Goal: Transaction & Acquisition: Purchase product/service

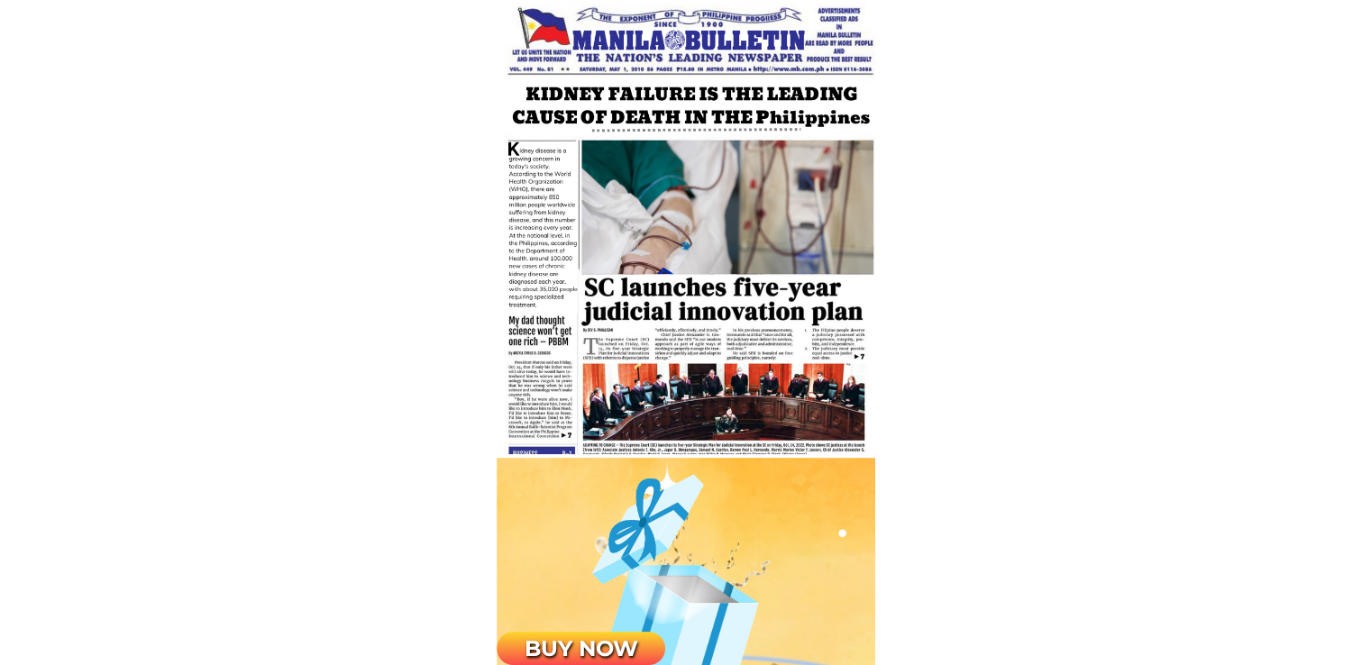
scroll to position [902, 0]
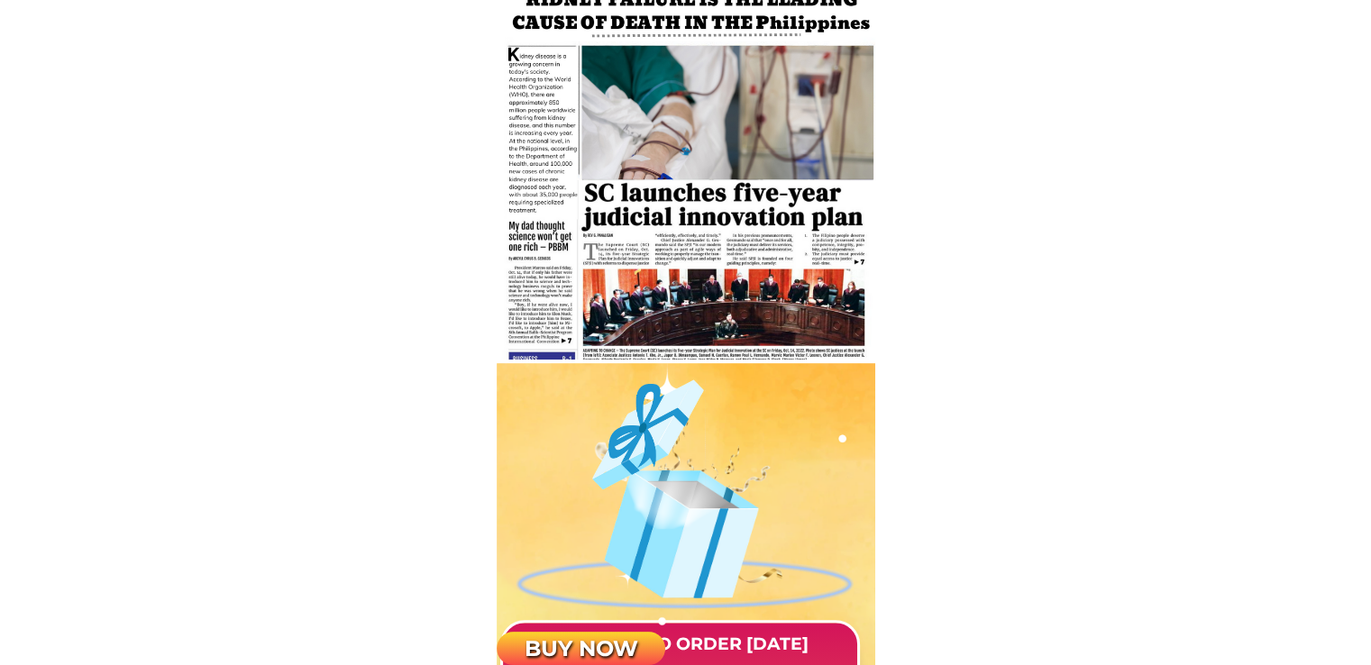
type input "casan Macabanding"
type input "09391380559"
type input "Block 15 Lot 8 Phase I Francisco Homes [GEOGRAPHIC_DATA] [GEOGRAPHIC_DATA][PERS…"
type input "casan Macabanding"
type input "09391380559"
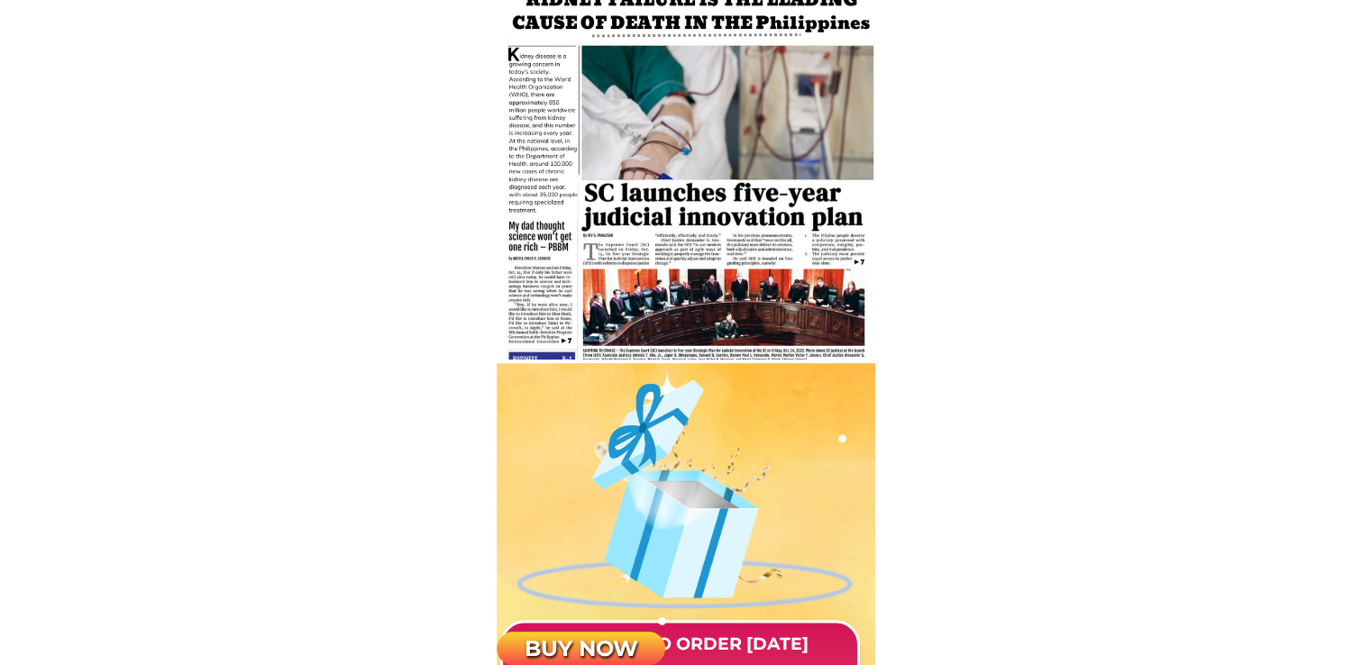
type input "Block 15 Lot 8 Phase I Francisco Homes [GEOGRAPHIC_DATA] [GEOGRAPHIC_DATA][PERS…"
type input "casan Macabanding"
type input "09391380559"
type input "Block 15 Lot 8 Phase I Francisco Homes [GEOGRAPHIC_DATA] [GEOGRAPHIC_DATA][PERS…"
type input "casan Macabanding"
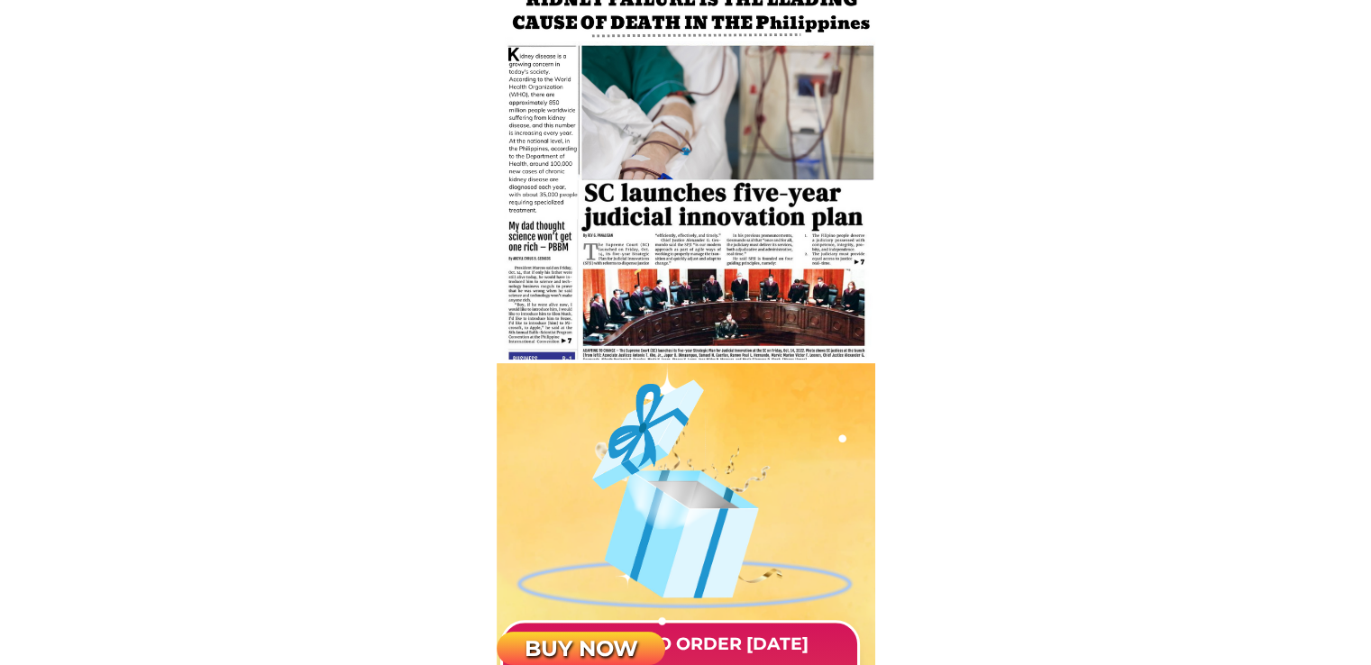
type input "09391380559"
type input "Block 15 Lot 8 Phase I Francisco Homes [GEOGRAPHIC_DATA] [GEOGRAPHIC_DATA][PERS…"
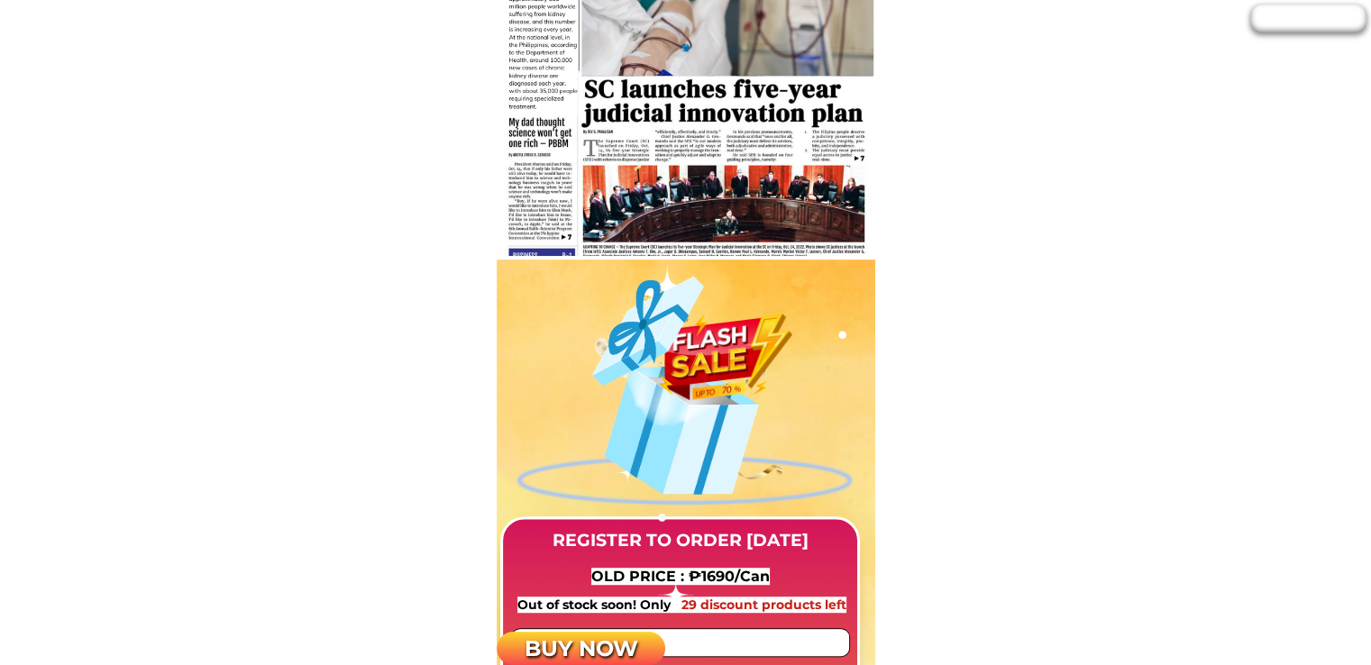
scroll to position [1352, 0]
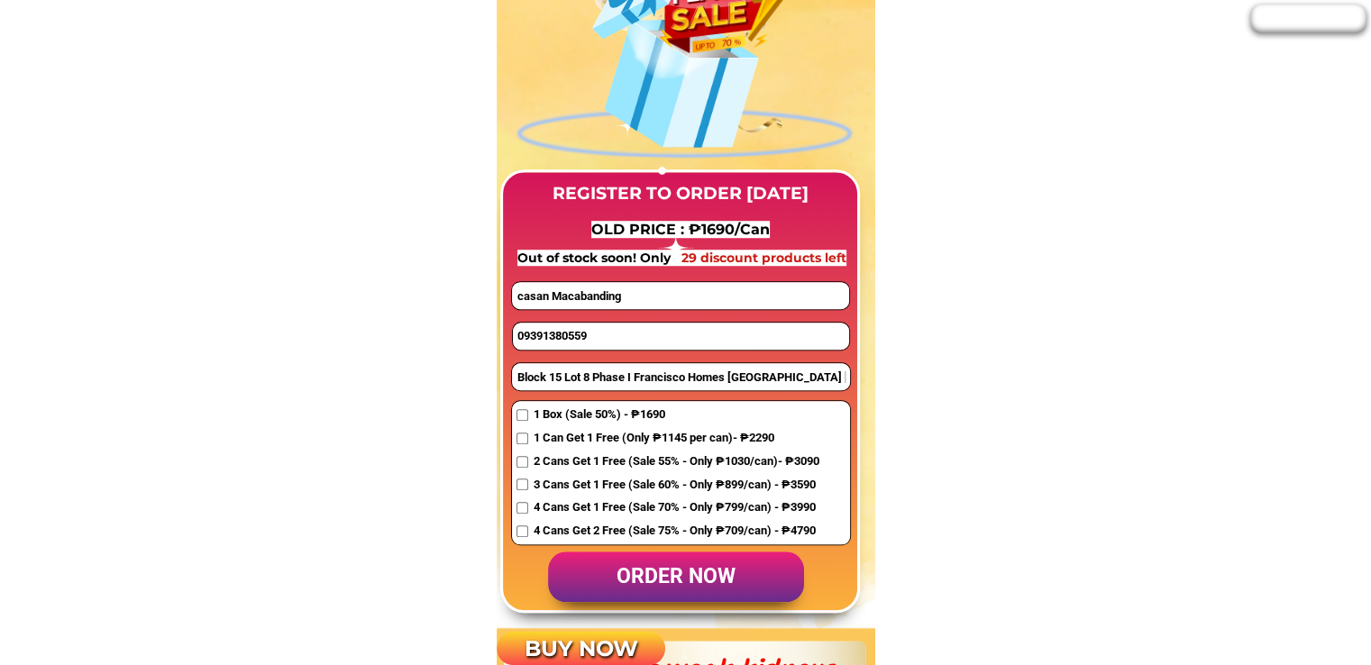
click at [606, 334] on input "09391380559" at bounding box center [681, 336] width 336 height 27
paste input "157123534"
type input "09157123534"
drag, startPoint x: 683, startPoint y: 297, endPoint x: 456, endPoint y: 297, distance: 226.3
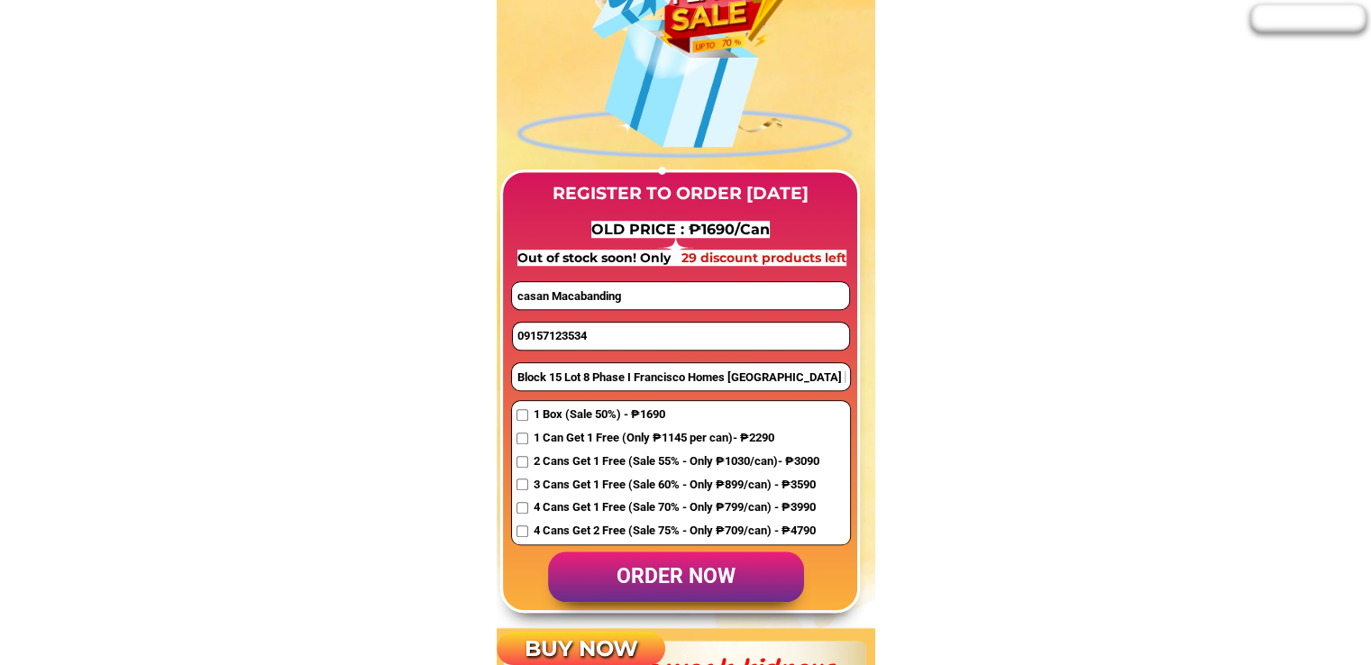
paste input "[PERSON_NAME]"
type input "[PERSON_NAME]"
click at [571, 383] on input "Block 15 Lot 8 Phase I Francisco Homes [GEOGRAPHIC_DATA] [GEOGRAPHIC_DATA][PERS…" at bounding box center [681, 376] width 338 height 27
paste input "9 Lot 25 phase 2 [GEOGRAPHIC_DATA][PERSON_NAME] Tanza Cavite [PERSON_NAME] I"
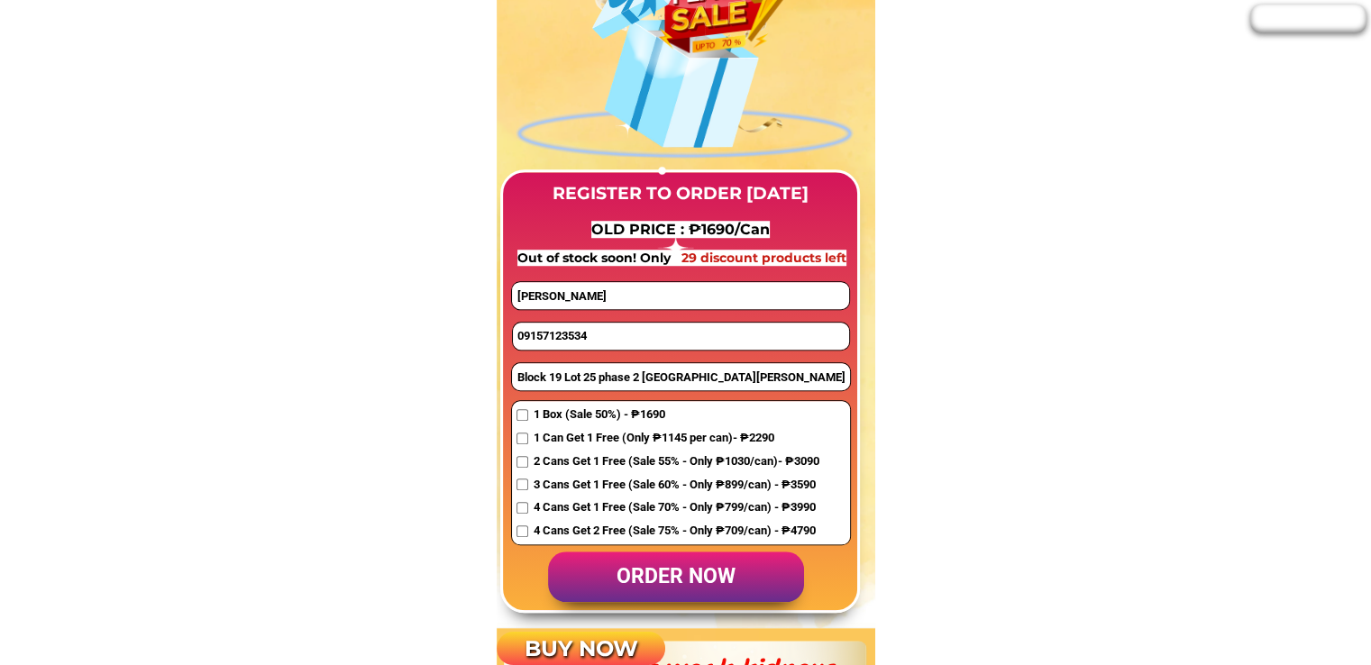
scroll to position [0, 47]
type input "Block 19 Lot 25 phase 2 [GEOGRAPHIC_DATA][PERSON_NAME] Tanza Cavite [PERSON_NAM…"
click at [567, 530] on span "4 Cans Get 2 Free (Sale 75% - Only ₱709/can) - ₱4790" at bounding box center [676, 531] width 286 height 19
checkbox input "true"
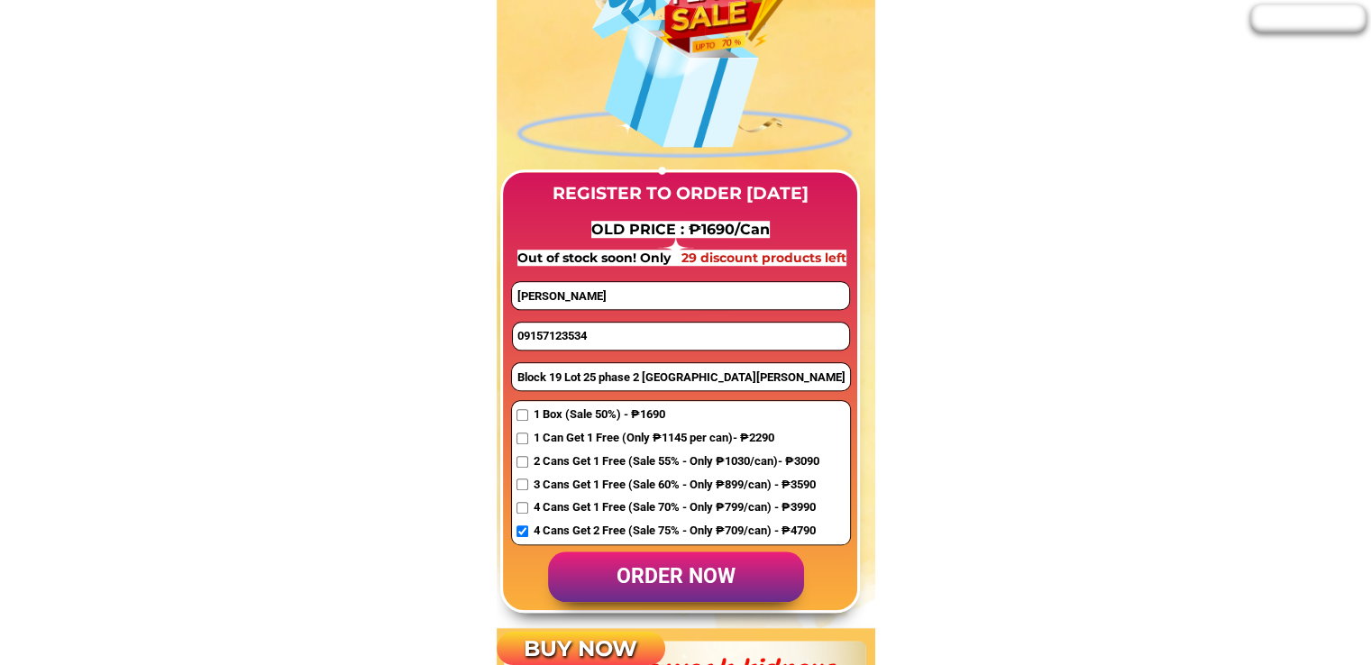
click at [646, 575] on p "order now" at bounding box center [676, 577] width 256 height 51
